Goal: Task Accomplishment & Management: Manage account settings

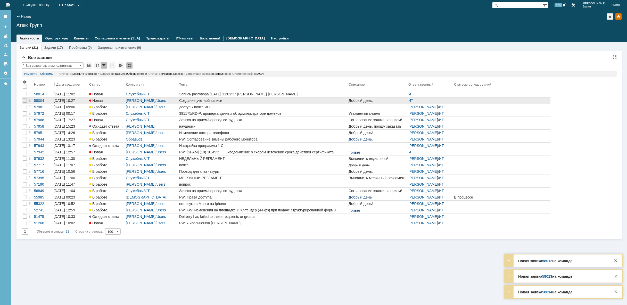
click at [238, 99] on div "Создание учетной записи" at bounding box center [262, 101] width 167 height 4
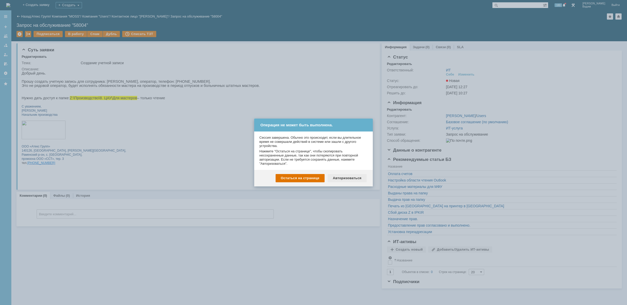
click at [346, 178] on div "Авторизоваться" at bounding box center [347, 178] width 39 height 8
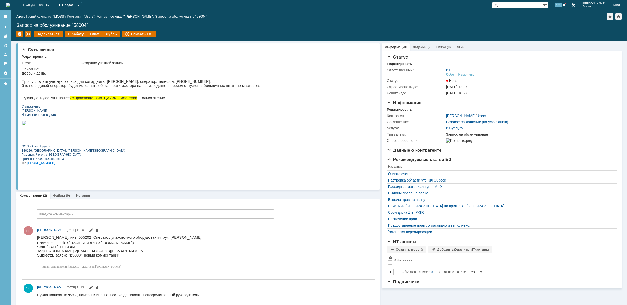
click at [10, 4] on img at bounding box center [8, 5] width 4 height 4
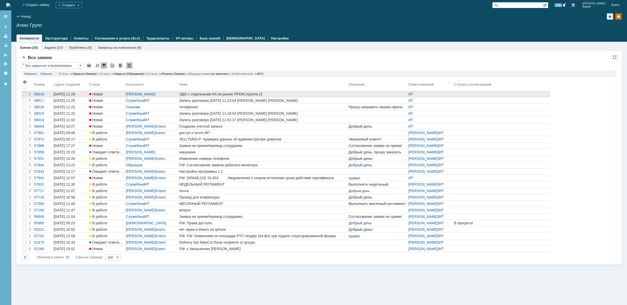
click at [281, 96] on link "ЭДО с отдельными КА на рынке ПРОМ (группа 2)" at bounding box center [262, 94] width 169 height 6
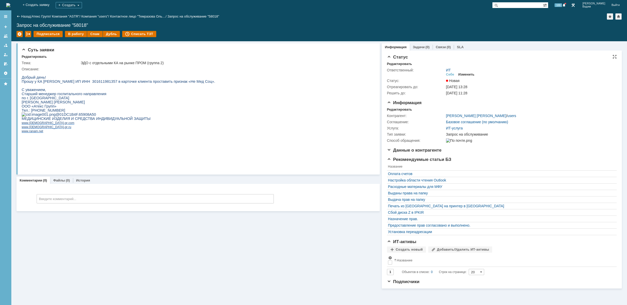
click at [465, 73] on div "Изменить" at bounding box center [467, 74] width 16 height 4
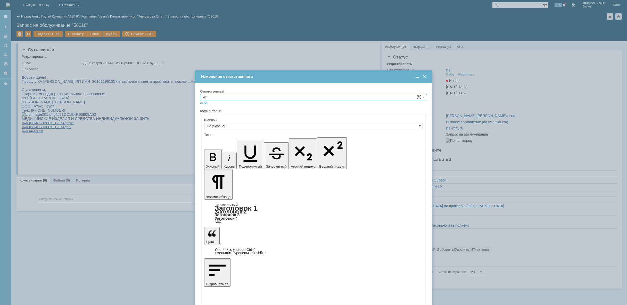
click at [252, 96] on input "ИТ" at bounding box center [313, 97] width 227 height 6
click at [218, 141] on span "АСУ" at bounding box center [313, 140] width 222 height 4
type input "АСУ"
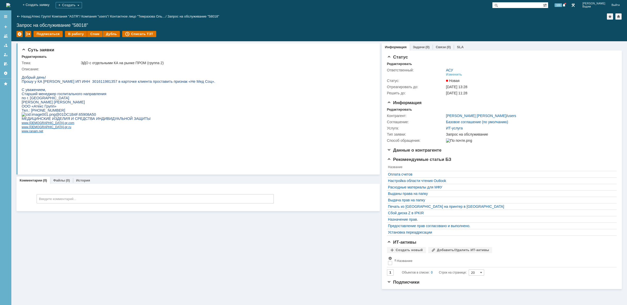
click at [10, 3] on img at bounding box center [8, 5] width 4 height 4
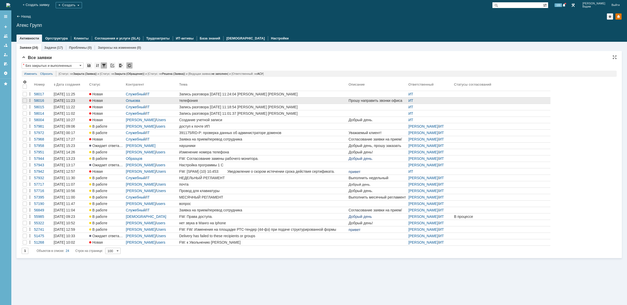
click at [239, 100] on div "телефония" at bounding box center [262, 101] width 167 height 4
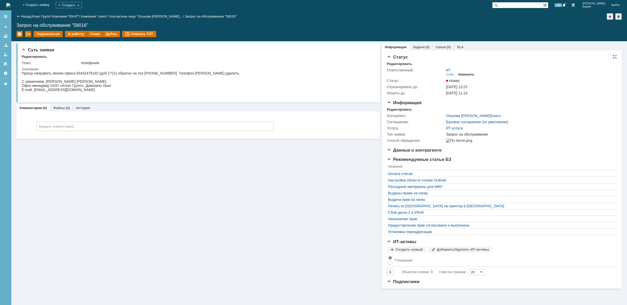
click at [468, 74] on div "Изменить" at bounding box center [467, 74] width 16 height 4
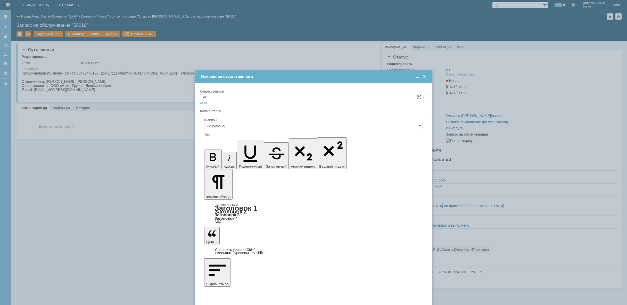
click at [383, 96] on input "ИТ" at bounding box center [313, 97] width 227 height 6
click at [277, 116] on span "[PERSON_NAME]" at bounding box center [313, 116] width 222 height 4
type input "[PERSON_NAME]"
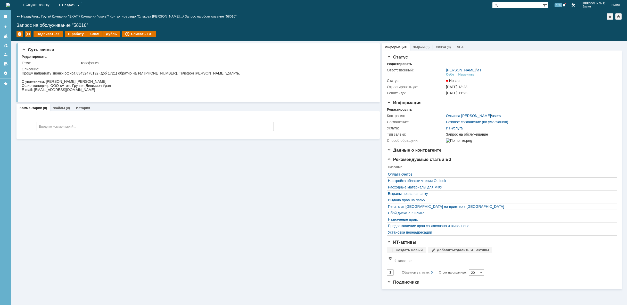
click at [10, 4] on img at bounding box center [8, 5] width 4 height 4
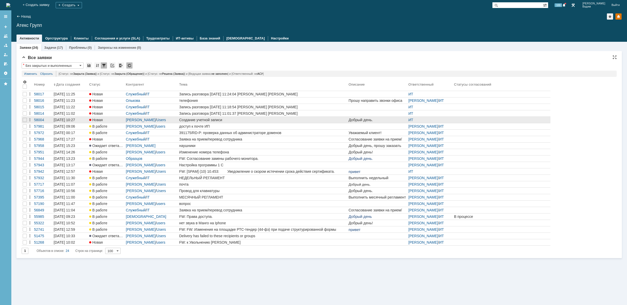
click at [308, 118] on div "Создание учетной записи" at bounding box center [262, 120] width 167 height 4
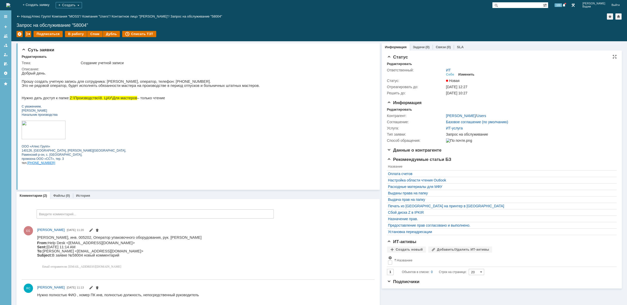
click at [468, 75] on div "Изменить" at bounding box center [467, 74] width 16 height 4
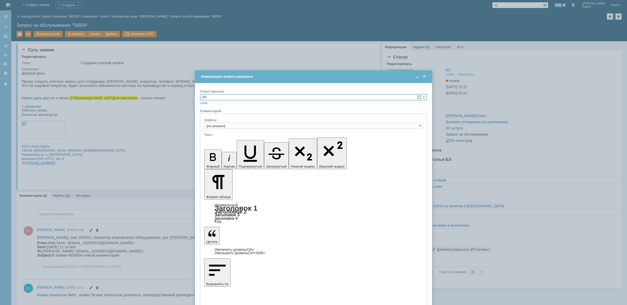
click at [253, 100] on input "ИТ" at bounding box center [313, 97] width 227 height 6
click at [215, 133] on span "[PERSON_NAME]" at bounding box center [313, 134] width 222 height 4
type input "[PERSON_NAME]"
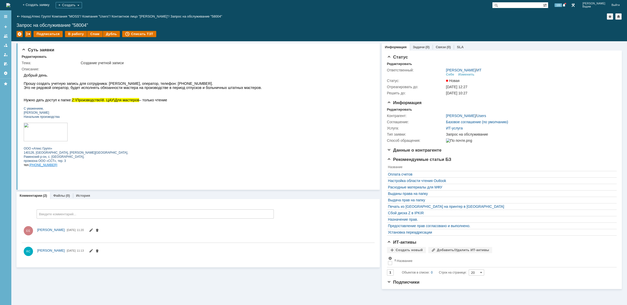
click at [10, 6] on img at bounding box center [8, 5] width 4 height 4
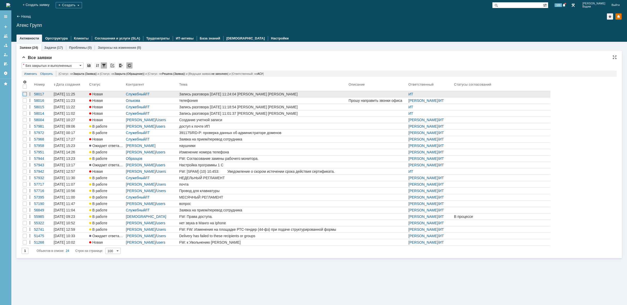
click at [26, 96] on div at bounding box center [25, 94] width 4 height 4
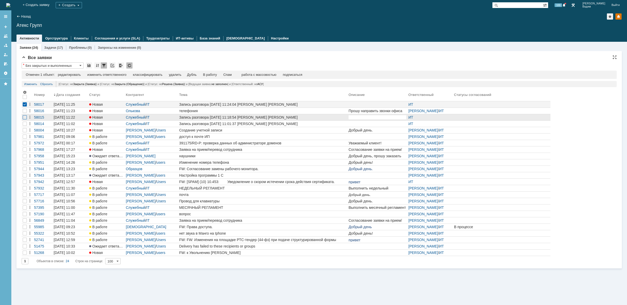
click at [23, 118] on div at bounding box center [25, 117] width 4 height 4
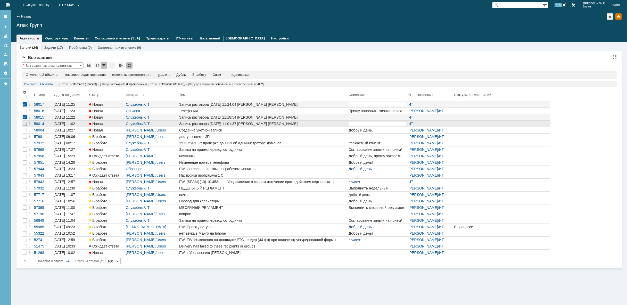
click at [25, 124] on div at bounding box center [25, 124] width 4 height 4
click at [166, 75] on div "удалить" at bounding box center [164, 75] width 12 height 4
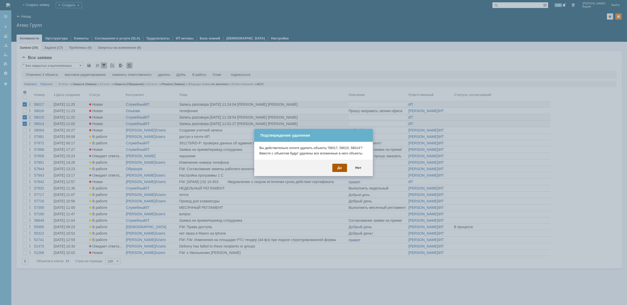
click at [338, 168] on div "Да" at bounding box center [339, 168] width 15 height 8
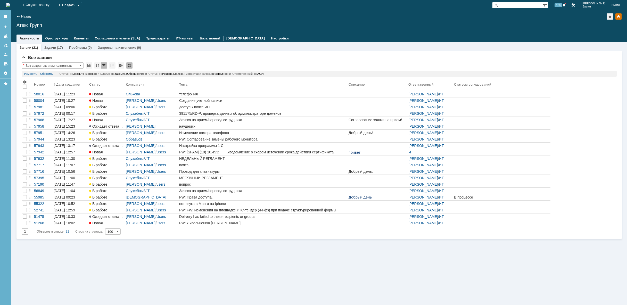
click at [187, 270] on div "Заявки (21) Задачи (17) Проблемы (0) Запросы на изменение (0) Все заявки * Без …" at bounding box center [319, 173] width 616 height 263
